Goal: Download file/media

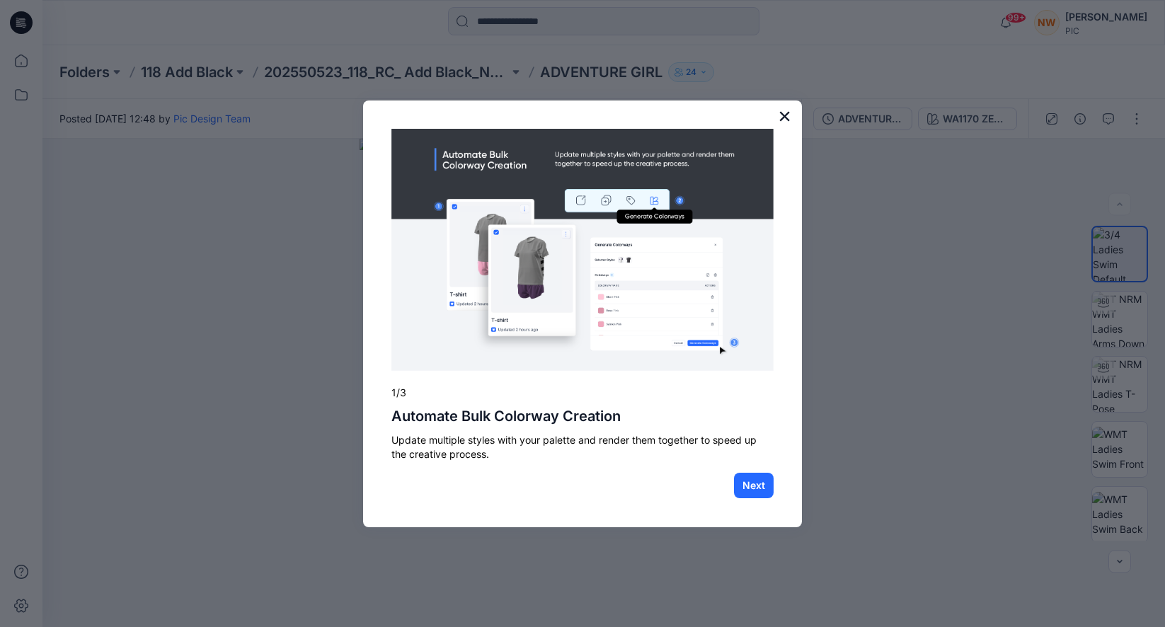
click at [782, 114] on button "×" at bounding box center [784, 116] width 13 height 23
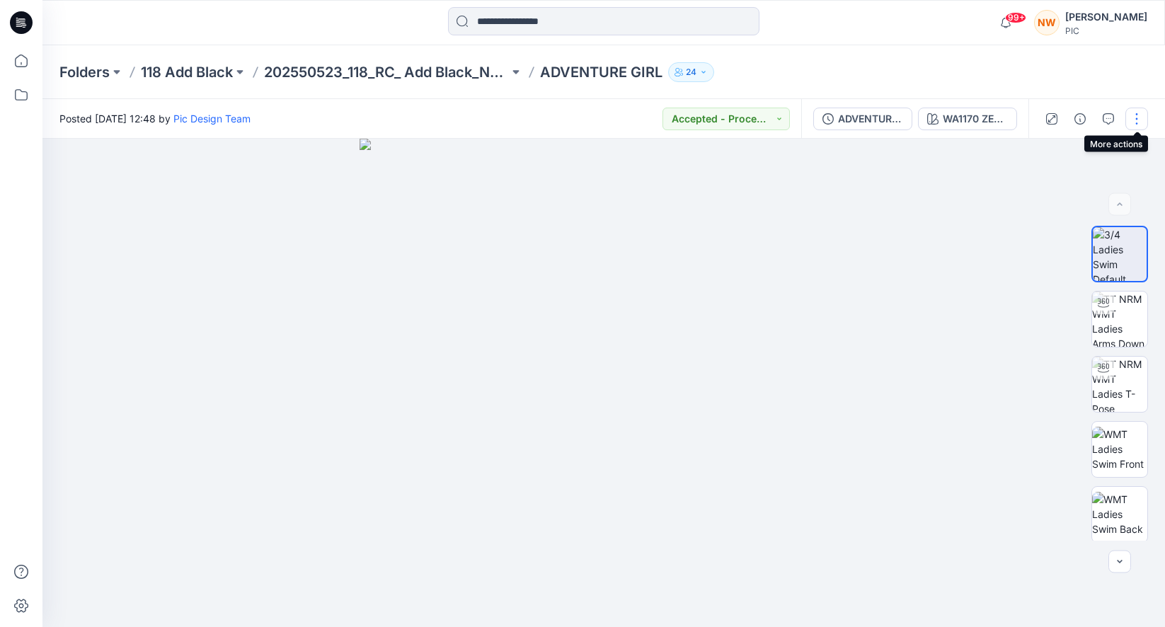
click at [1136, 123] on button "button" at bounding box center [1136, 119] width 23 height 23
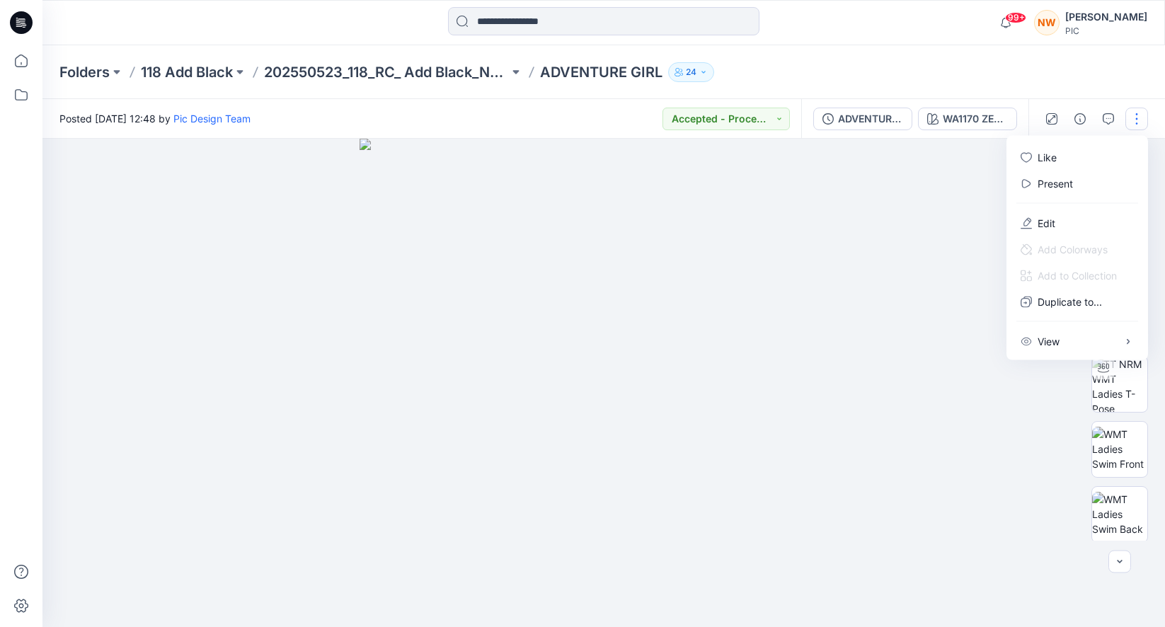
click at [964, 277] on div at bounding box center [603, 383] width 1122 height 488
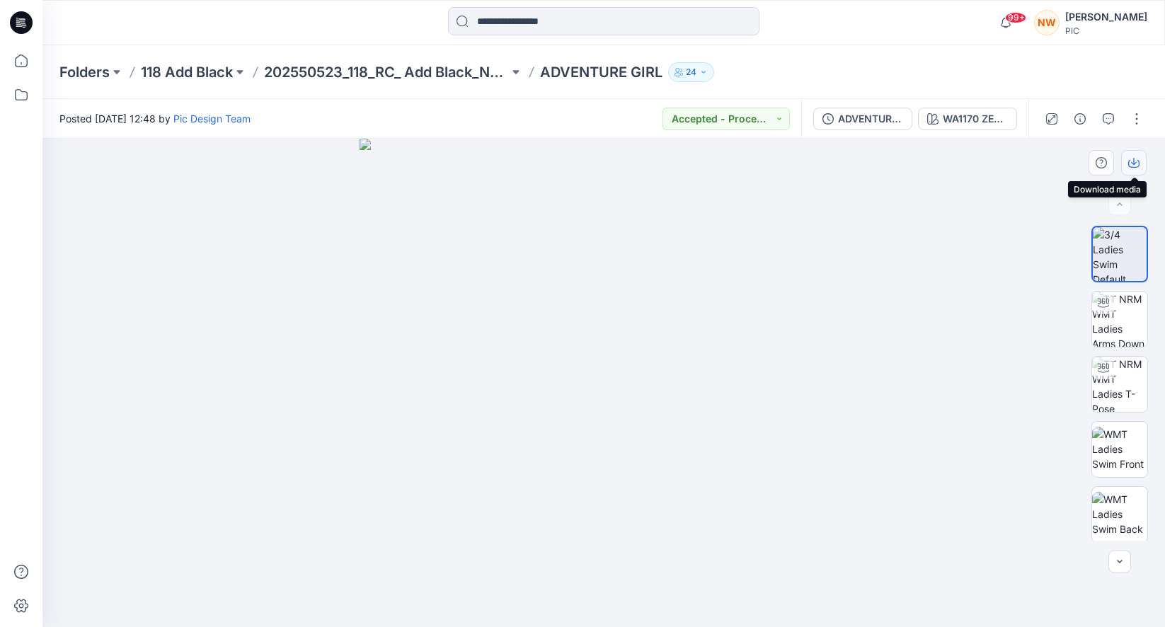
click at [1135, 164] on icon "button" at bounding box center [1133, 162] width 11 height 11
click at [836, 342] on img at bounding box center [603, 383] width 488 height 488
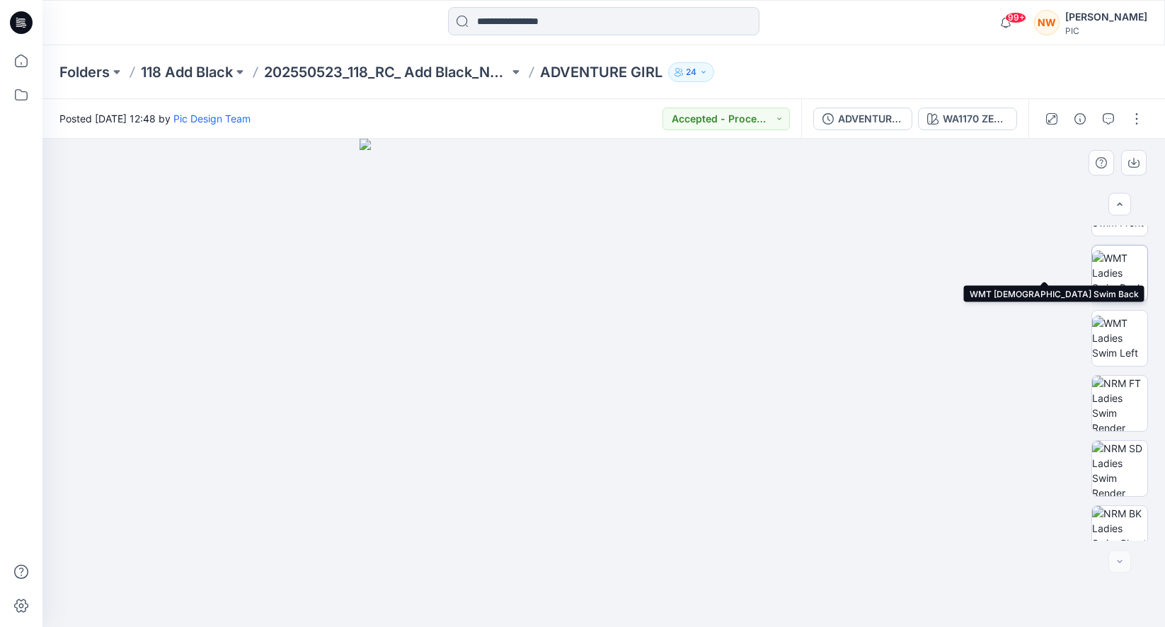
scroll to position [263, 0]
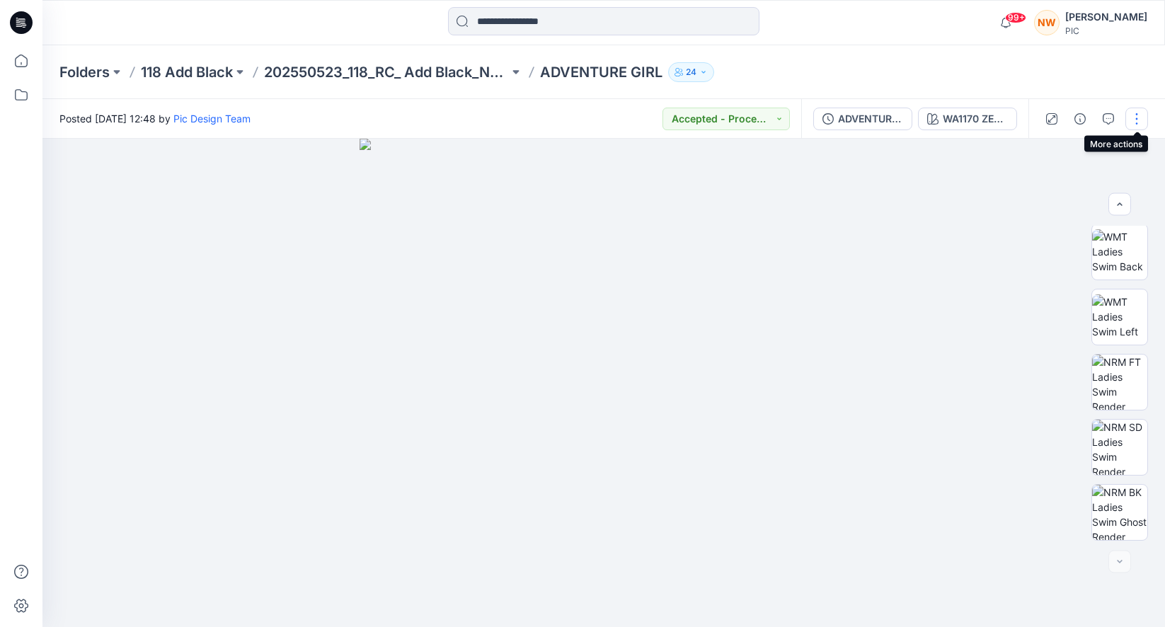
click at [1134, 120] on button "button" at bounding box center [1136, 119] width 23 height 23
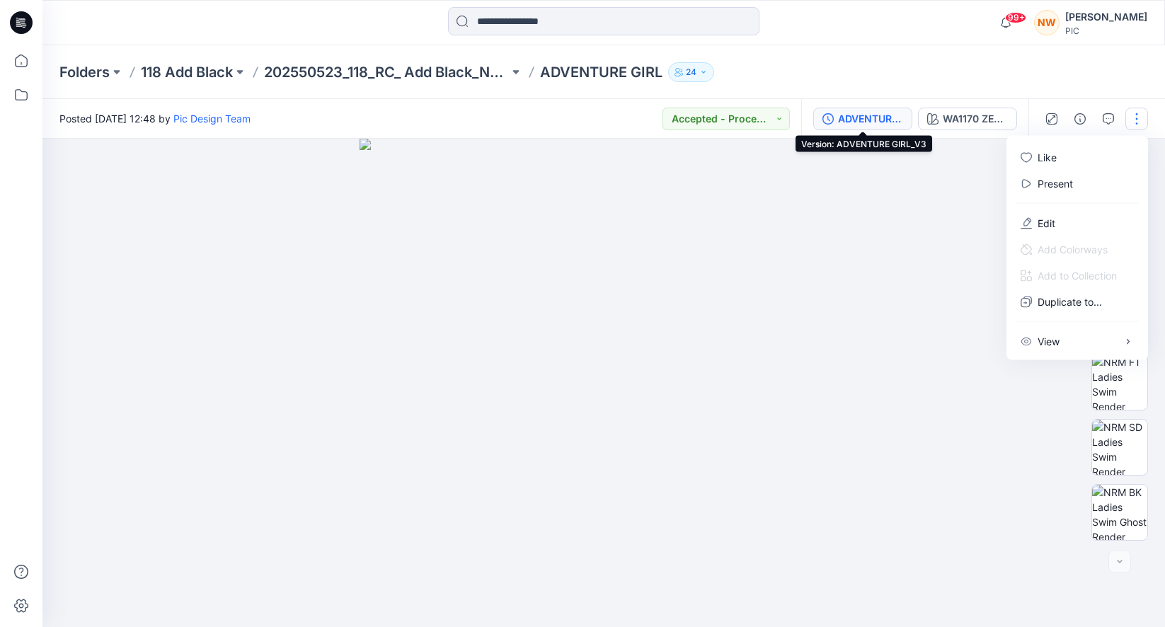
click at [817, 116] on button "ADVENTURE GIRL_V3" at bounding box center [862, 119] width 99 height 23
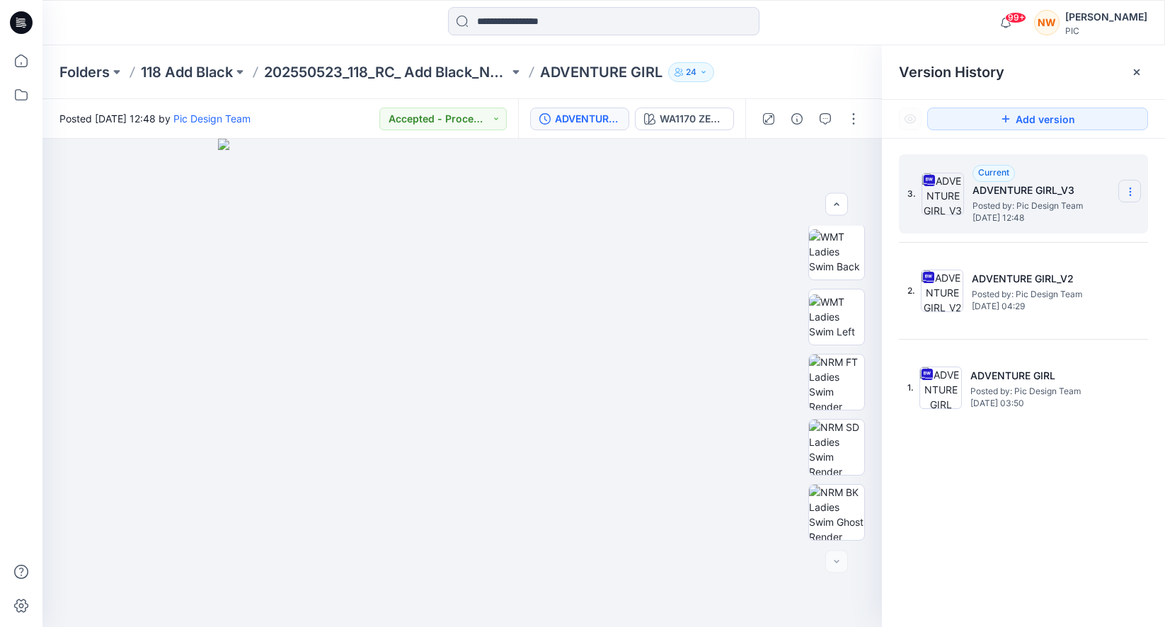
click at [1133, 192] on icon at bounding box center [1129, 191] width 11 height 11
click at [1029, 213] on span "Download Source BW File" at bounding box center [1058, 219] width 118 height 17
click at [904, 571] on div "3. Current ADVENTURE GIRL_V3 Posted by: Pic Design Team [DATE] 12:48 2. ADVENTU…" at bounding box center [1023, 393] width 283 height 509
